Goal: Check status: Check status

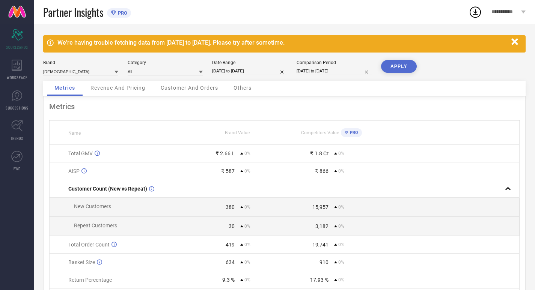
click at [247, 66] on div "Date Range [DATE] to [DATE]" at bounding box center [249, 67] width 75 height 15
select select "6"
select select "2025"
select select "7"
select select "2025"
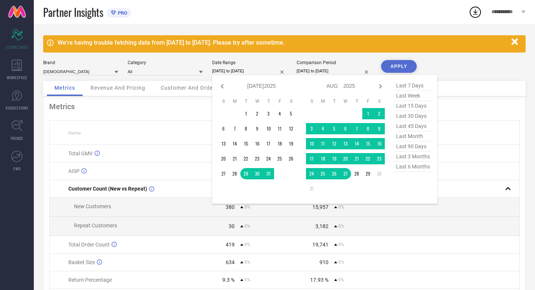
click at [251, 69] on input "[DATE] to [DATE]" at bounding box center [249, 71] width 75 height 8
click at [402, 110] on span "last 15 days" at bounding box center [413, 106] width 38 height 10
type input "[DATE] to [DATE]"
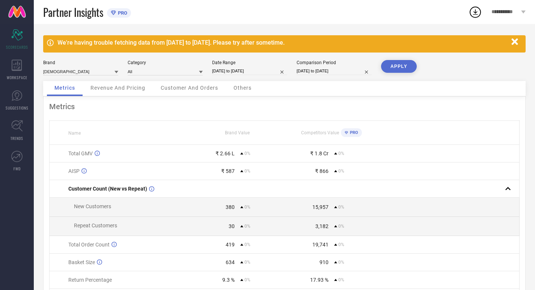
click at [264, 72] on input "[DATE] to [DATE]" at bounding box center [249, 71] width 75 height 8
select select "7"
select select "2025"
select select "8"
select select "2025"
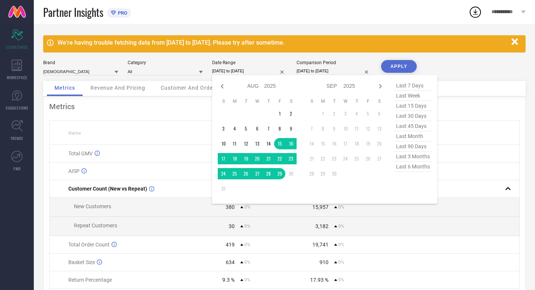
click at [415, 118] on span "last 30 days" at bounding box center [413, 116] width 38 height 10
type input "[DATE] to [DATE]"
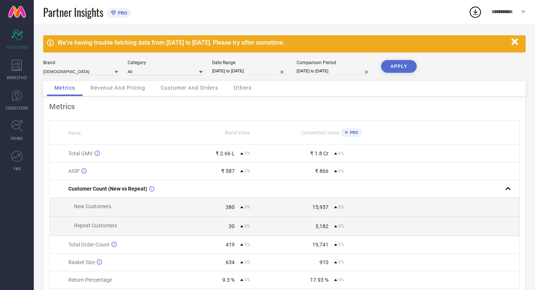
click at [334, 70] on input "[DATE] to [DATE]" at bounding box center [334, 71] width 75 height 8
select select "6"
select select "2025"
select select "7"
select select "2025"
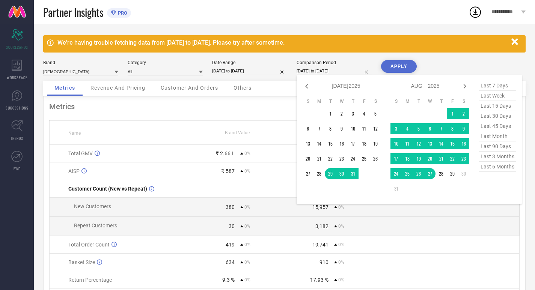
click at [488, 117] on span "last 30 days" at bounding box center [498, 116] width 38 height 10
type input "[DATE] to [DATE]"
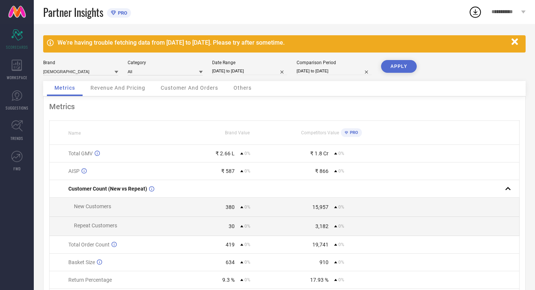
click at [333, 69] on input "[DATE] to [DATE]" at bounding box center [334, 71] width 75 height 8
select select "6"
select select "2025"
select select "7"
select select "2025"
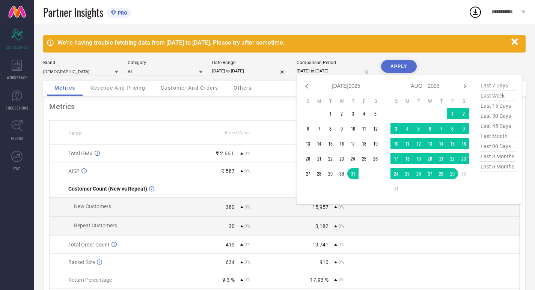
select select "6"
select select "2025"
select select "7"
select select "2025"
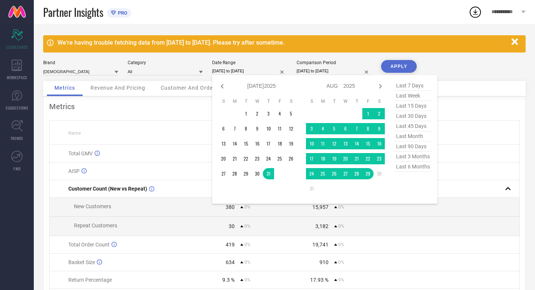
click at [264, 70] on input "[DATE] to [DATE]" at bounding box center [249, 71] width 75 height 8
click at [398, 70] on button "APPLY" at bounding box center [399, 66] width 36 height 13
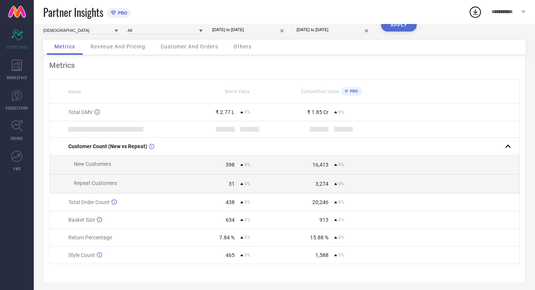
scroll to position [44, 0]
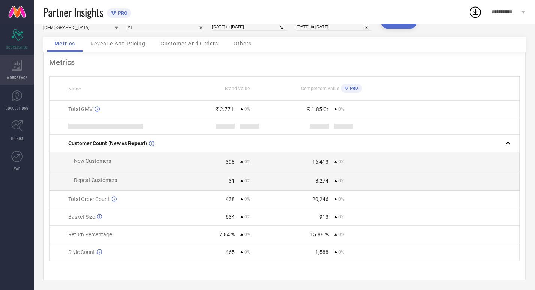
click at [13, 58] on div "WORKSPACE" at bounding box center [17, 70] width 34 height 30
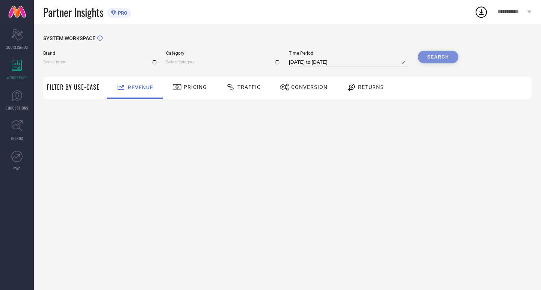
type input "[DEMOGRAPHIC_DATA]"
type input "All"
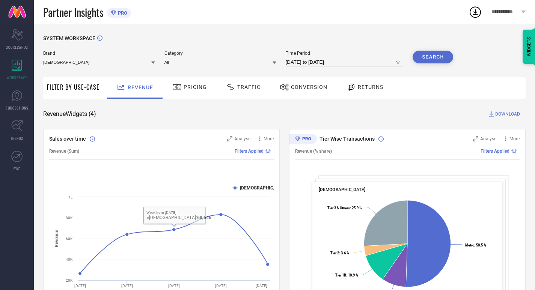
click at [170, 87] on div "Pricing" at bounding box center [189, 87] width 38 height 13
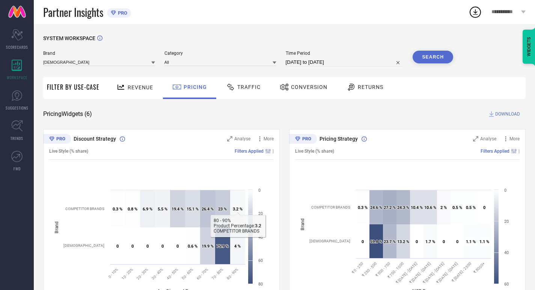
click at [235, 91] on div at bounding box center [231, 87] width 11 height 9
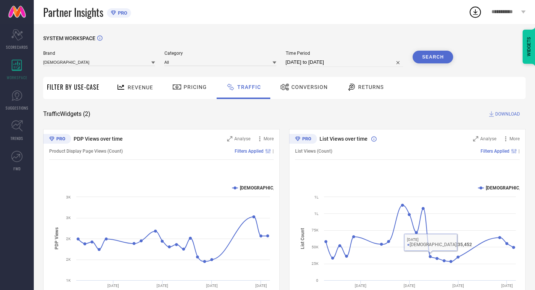
click at [327, 89] on div "Conversion" at bounding box center [303, 87] width 51 height 13
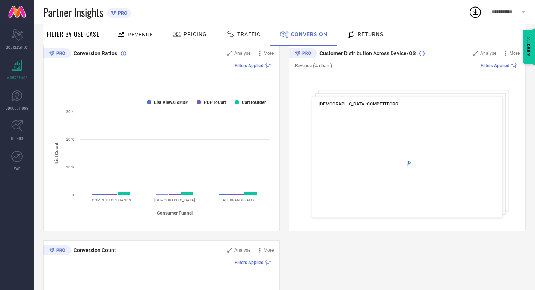
scroll to position [123, 0]
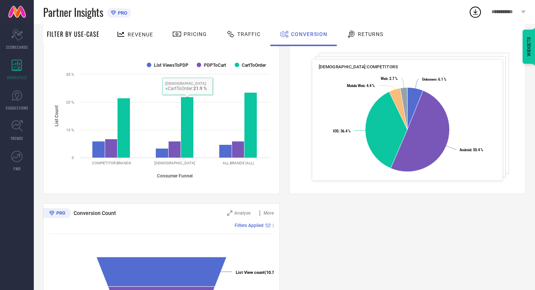
click at [345, 37] on div "Returns" at bounding box center [365, 34] width 41 height 13
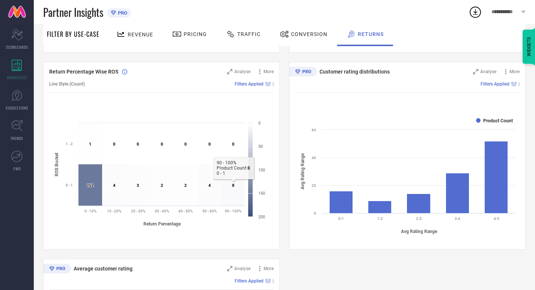
scroll to position [251, 0]
